Goal: Download file/media

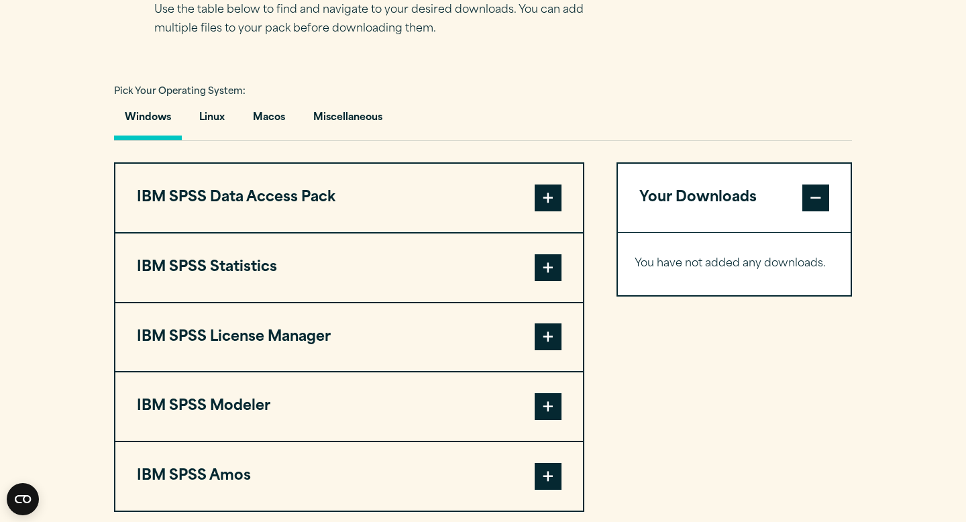
scroll to position [939, 0]
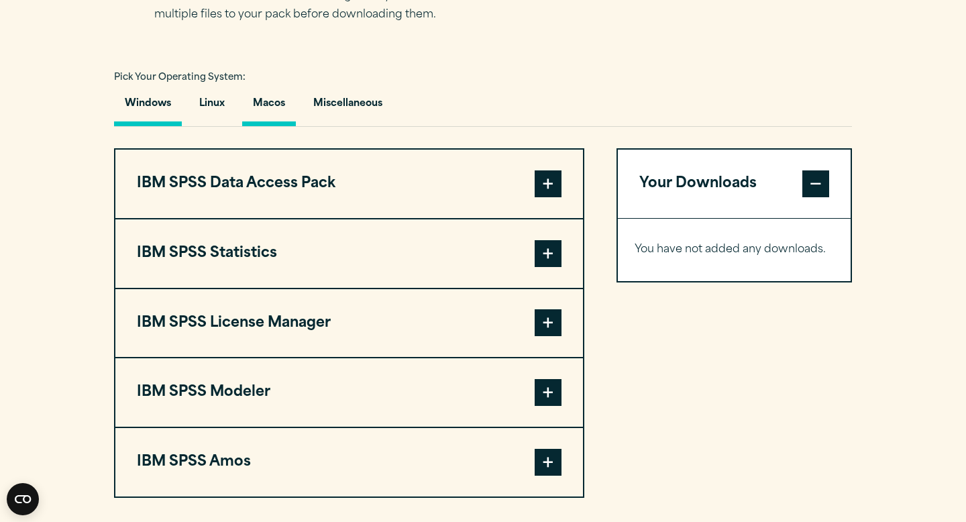
click at [259, 105] on button "Macos" at bounding box center [269, 107] width 54 height 38
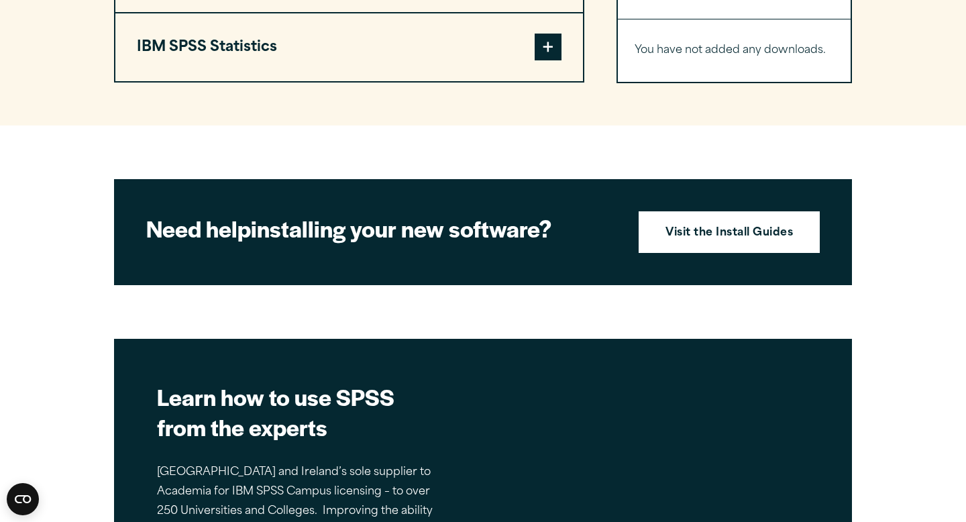
scroll to position [1235, 0]
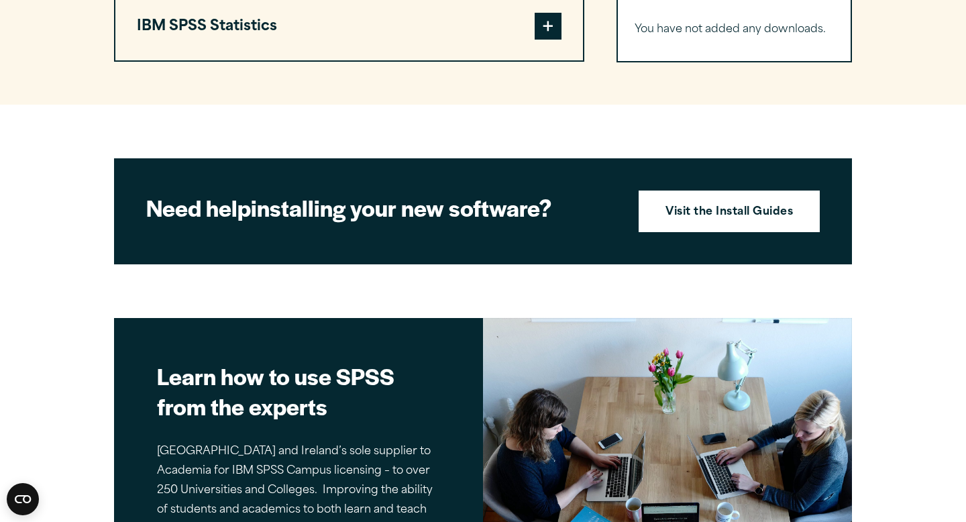
click at [538, 34] on span at bounding box center [548, 26] width 27 height 27
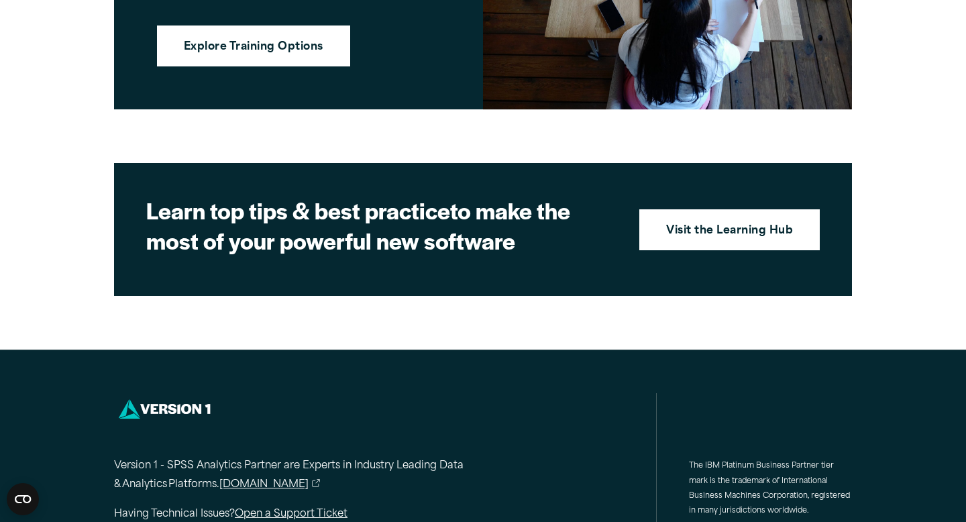
scroll to position [2226, 0]
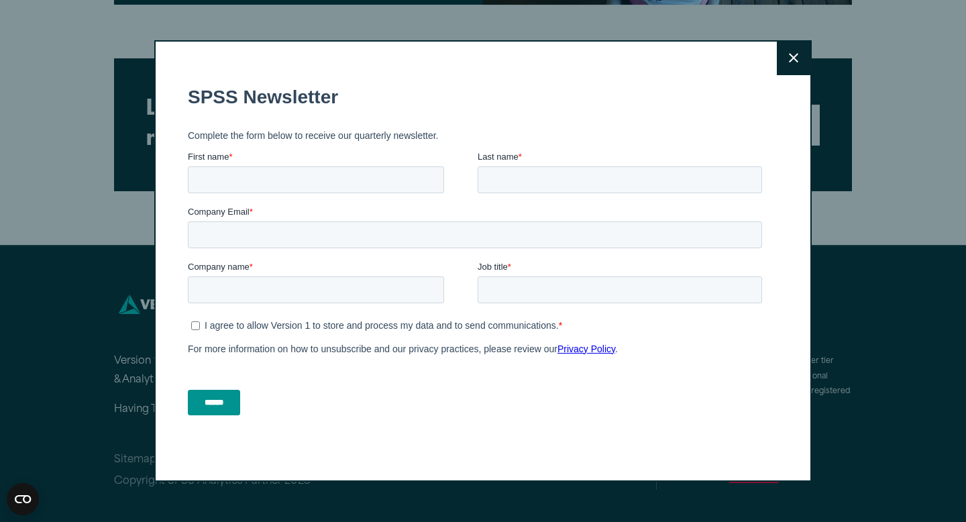
click at [798, 76] on div "Close" at bounding box center [483, 261] width 658 height 442
click at [798, 67] on button "Close" at bounding box center [794, 59] width 34 height 34
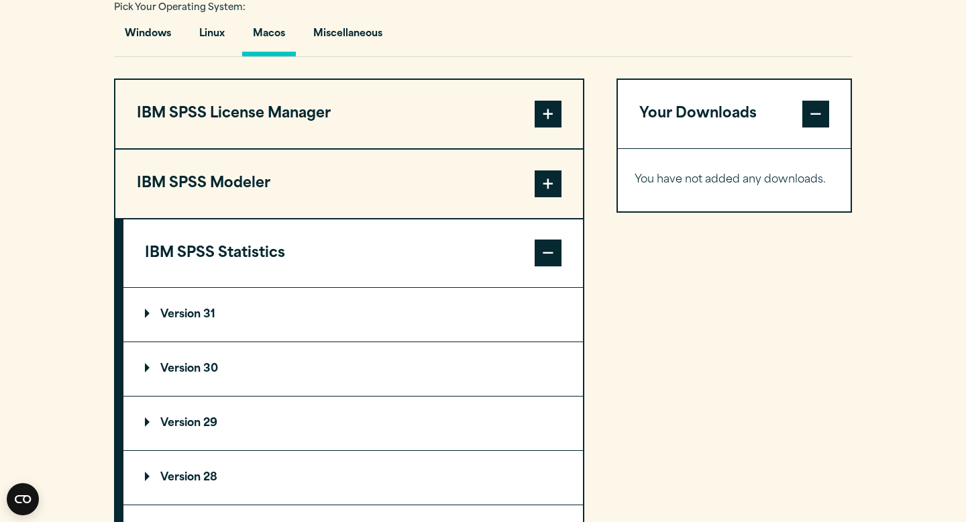
scroll to position [1006, 0]
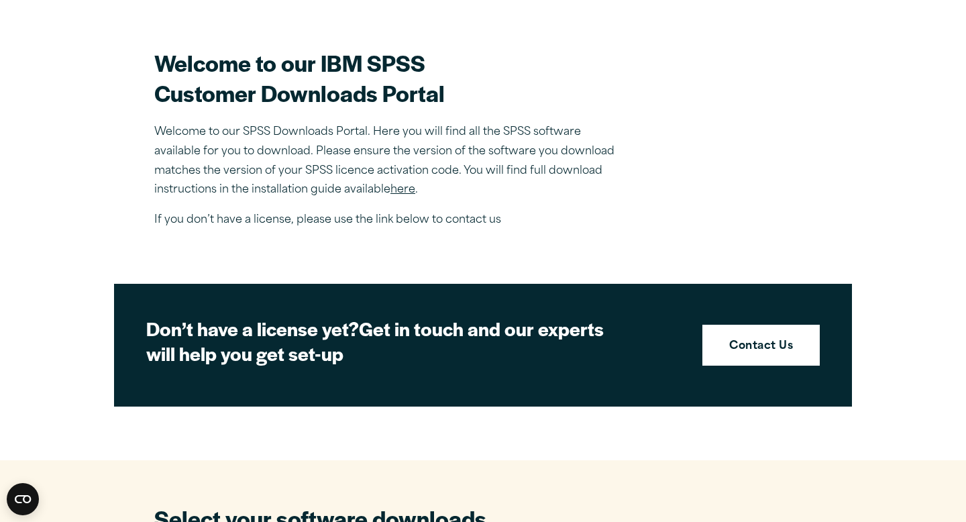
scroll to position [369, 0]
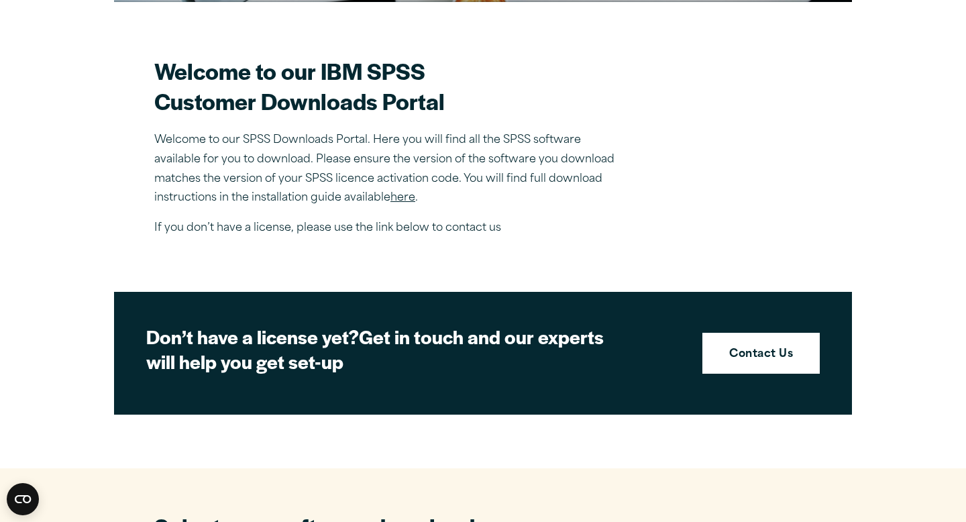
click at [399, 203] on link "here" at bounding box center [403, 198] width 25 height 11
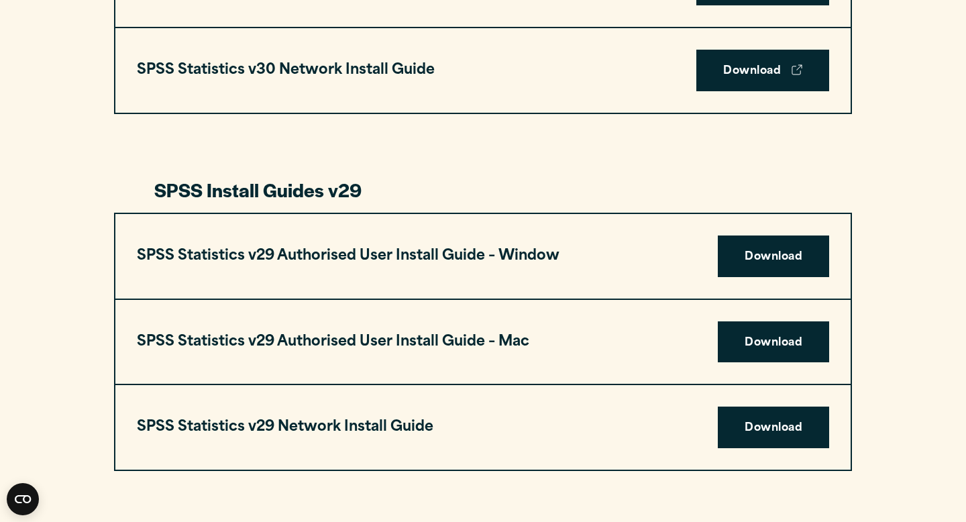
scroll to position [1153, 0]
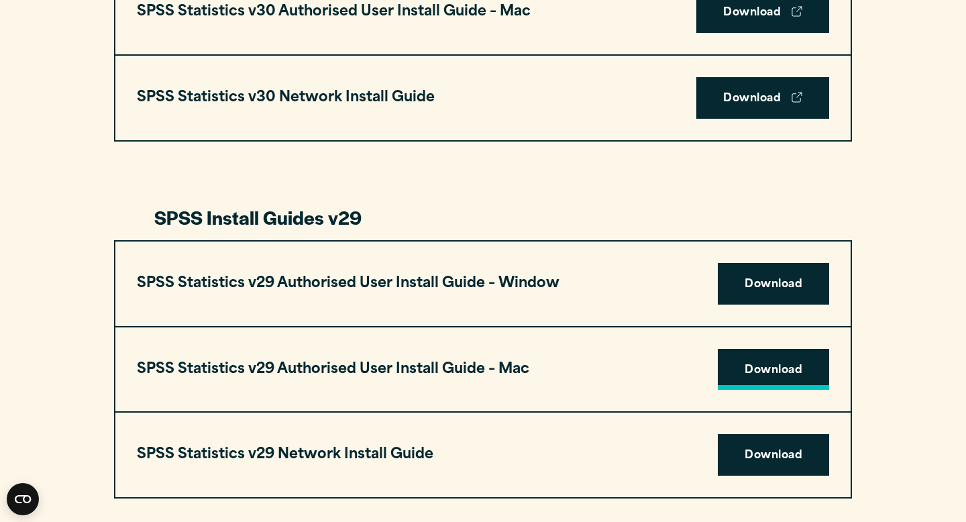
click at [767, 368] on link "Download" at bounding box center [773, 370] width 111 height 42
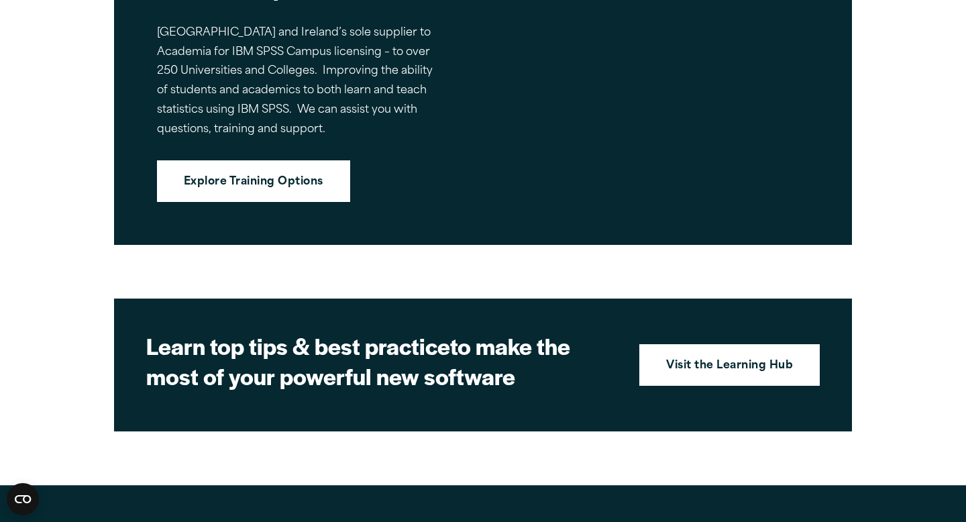
scroll to position [1788, 0]
